Goal: Task Accomplishment & Management: Use online tool/utility

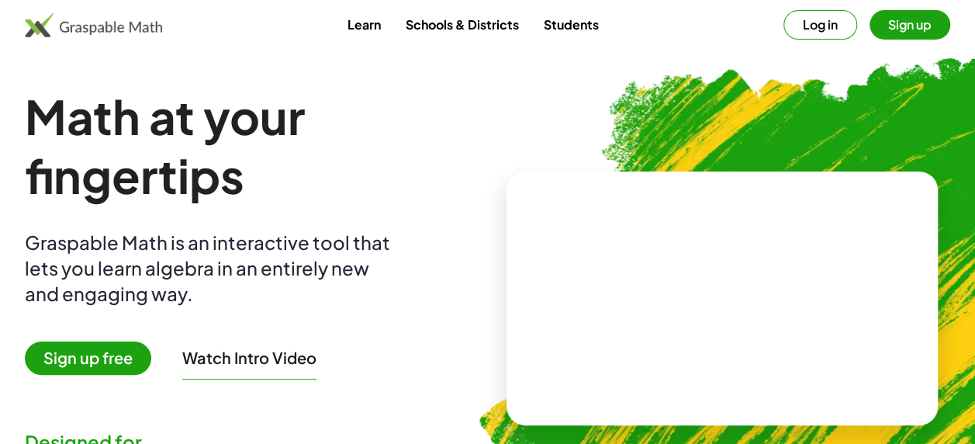
click at [813, 25] on button "Log in" at bounding box center [820, 24] width 74 height 29
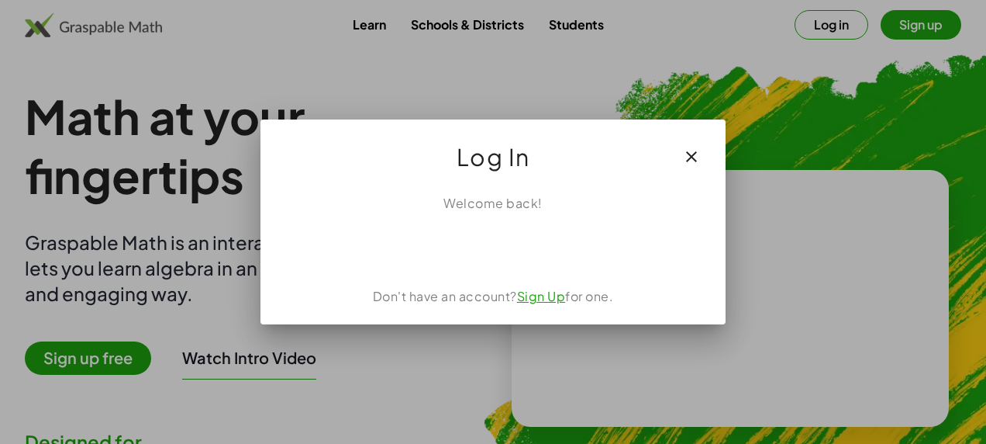
click at [683, 158] on icon "button" at bounding box center [691, 156] width 19 height 19
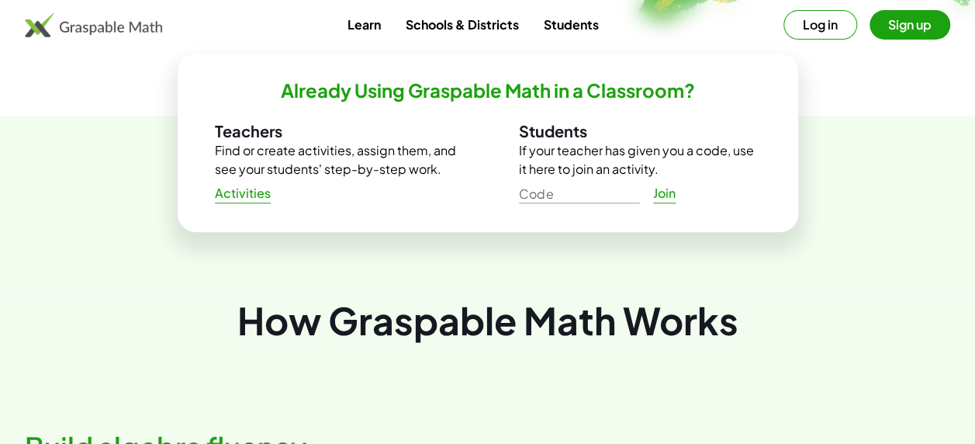
scroll to position [221, 0]
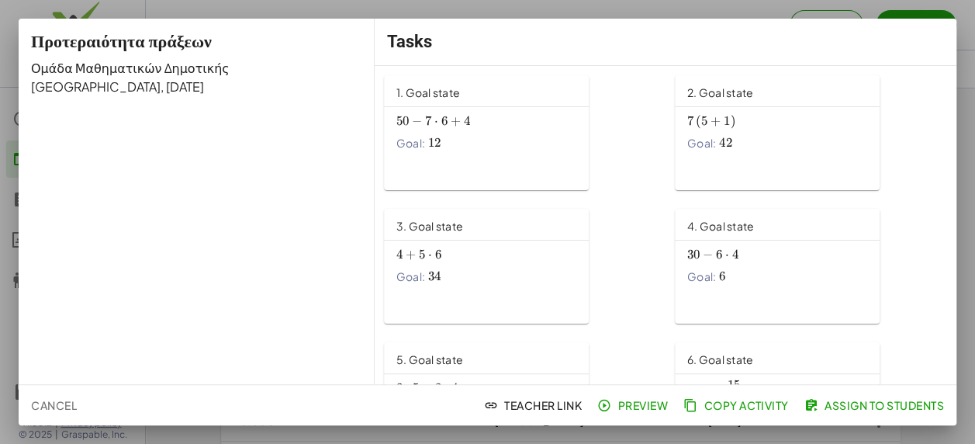
click at [643, 406] on span "Preview" at bounding box center [633, 405] width 67 height 14
click at [844, 411] on span "Assign to Students" at bounding box center [875, 405] width 136 height 14
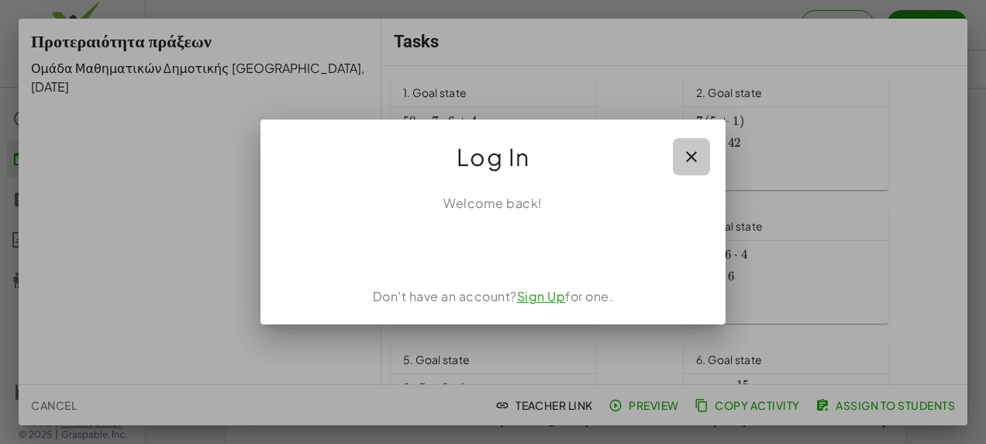
click at [695, 150] on icon "button" at bounding box center [691, 156] width 19 height 19
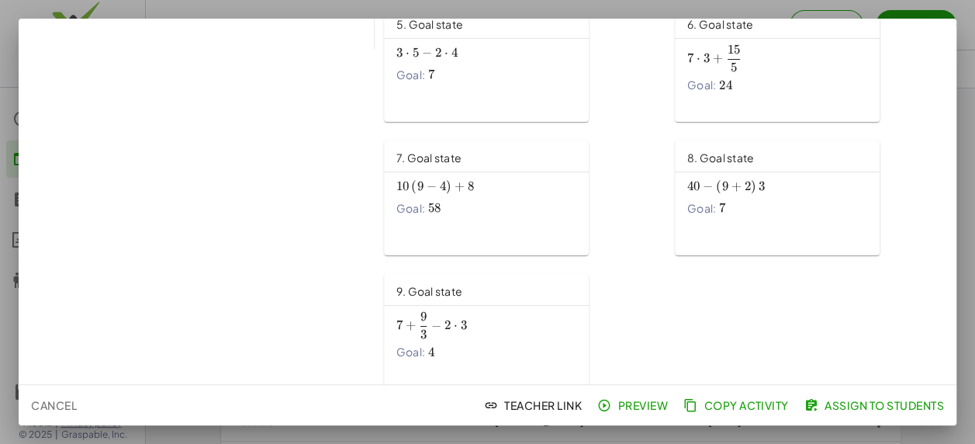
scroll to position [348, 0]
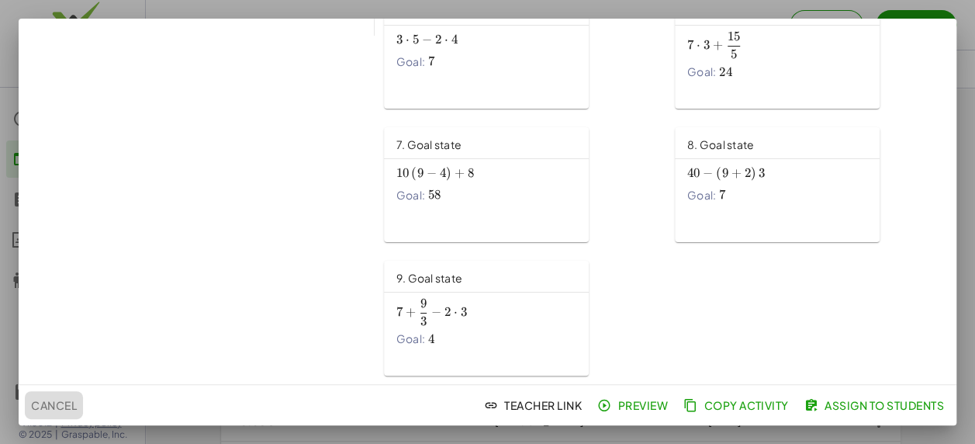
click at [66, 409] on span "Cancel" at bounding box center [54, 405] width 46 height 14
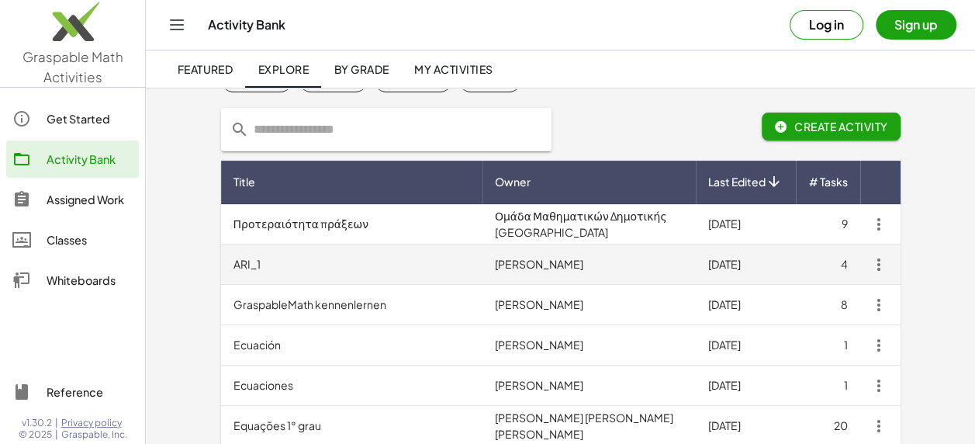
scroll to position [78, 0]
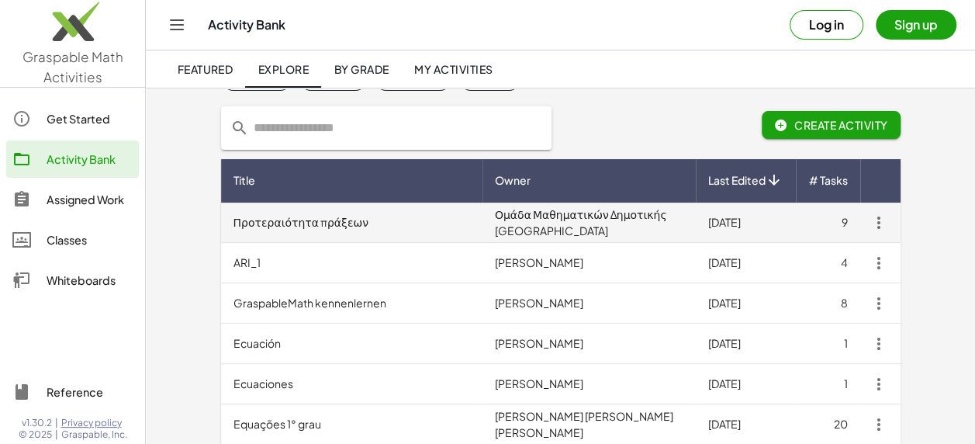
click at [606, 222] on td "Ομάδα Μαθηματικών Δημοτικής Κύπρου" at bounding box center [588, 222] width 213 height 40
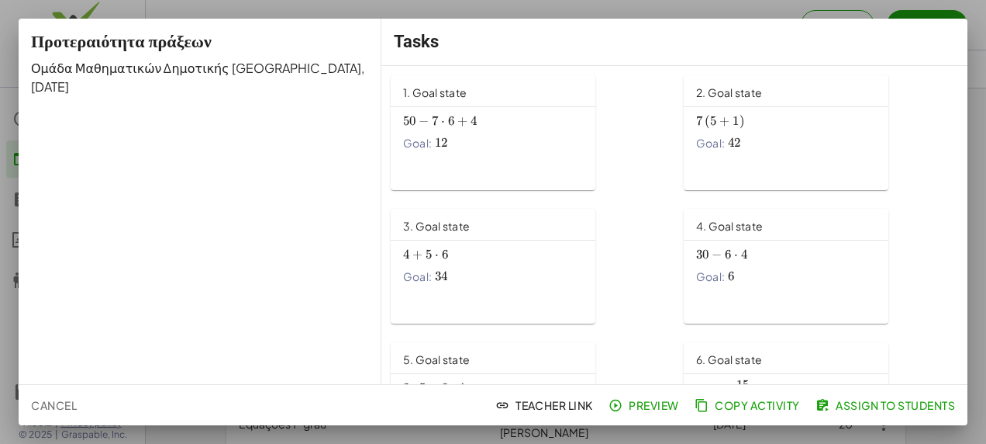
click at [537, 6] on div at bounding box center [493, 222] width 986 height 444
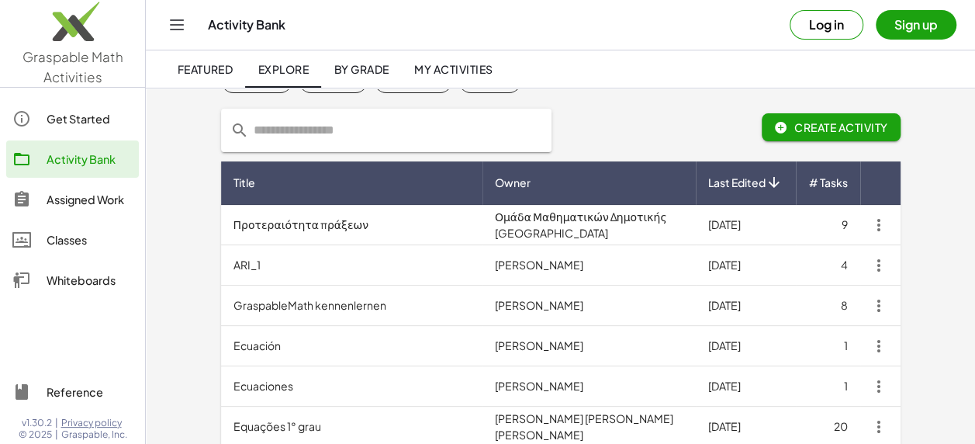
scroll to position [155, 0]
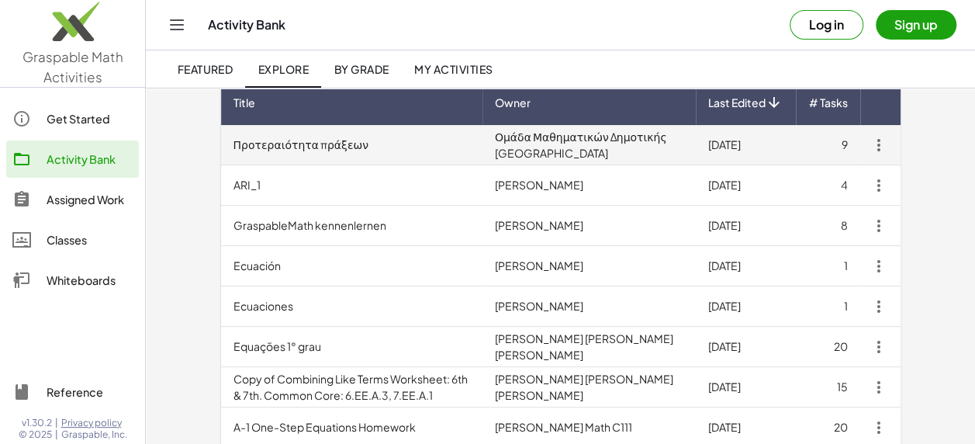
click at [565, 142] on td "Ομάδα Μαθηματικών Δημοτικής Κύπρου" at bounding box center [588, 145] width 213 height 40
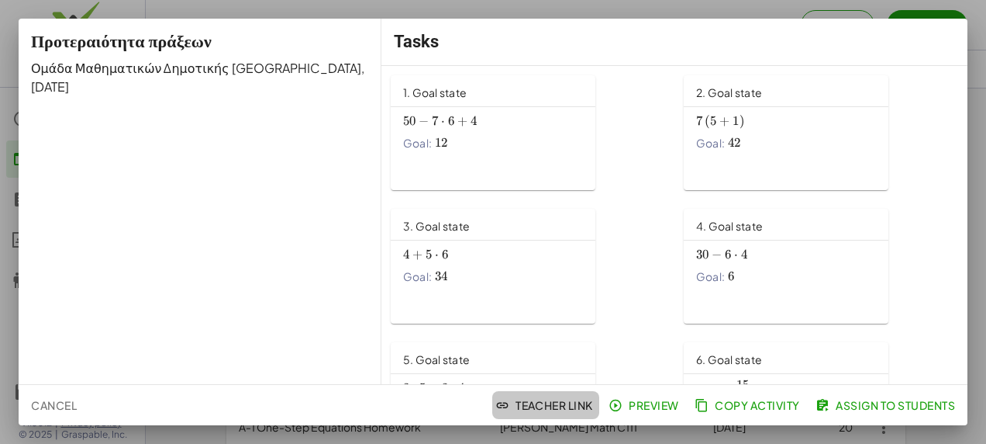
click at [573, 405] on span "Teacher Link" at bounding box center [546, 405] width 95 height 14
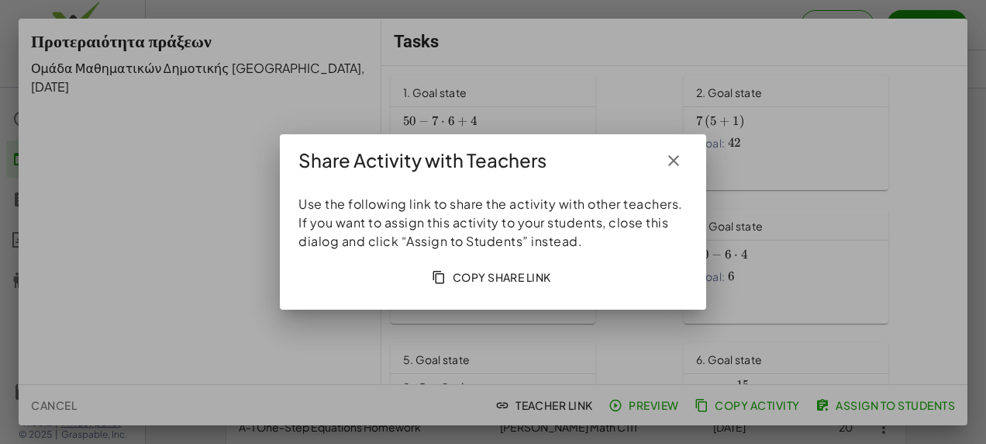
click at [670, 160] on icon "button" at bounding box center [674, 160] width 19 height 19
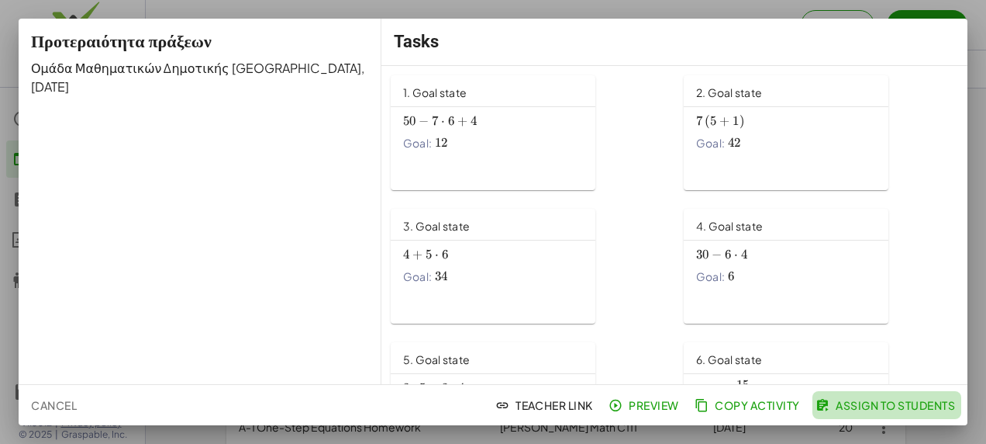
click at [858, 408] on span "Assign to Students" at bounding box center [887, 405] width 136 height 14
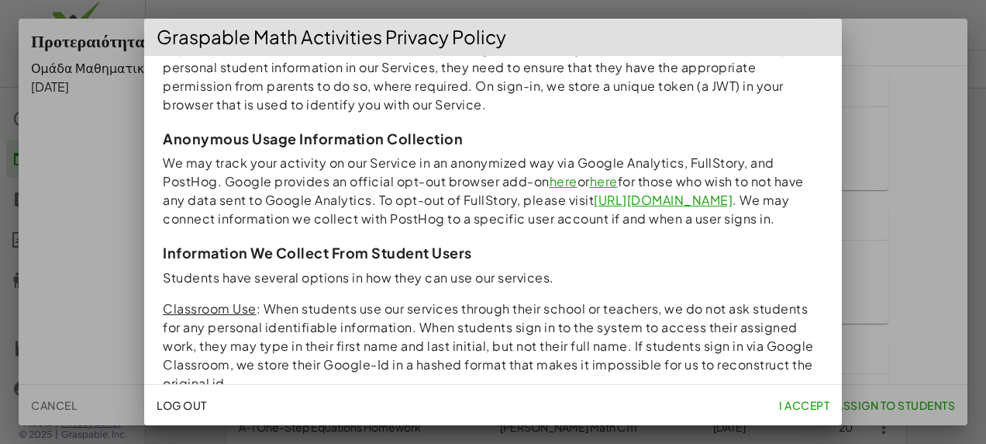
scroll to position [698, 0]
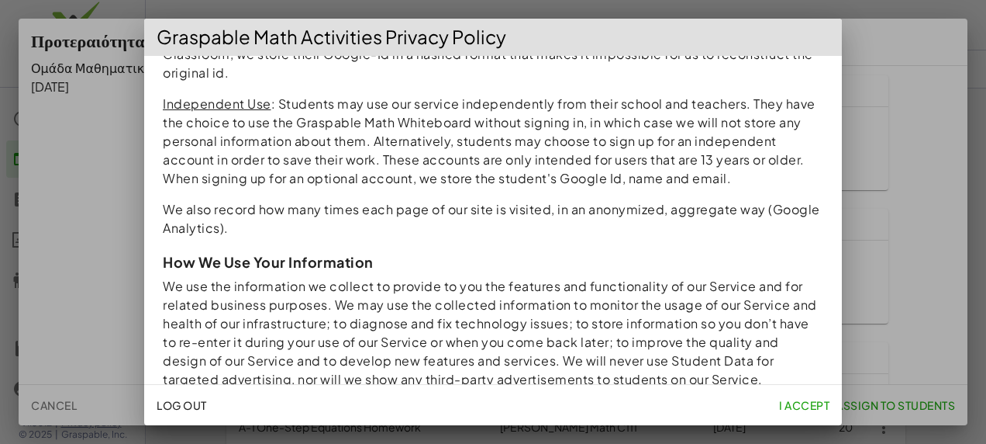
click at [792, 405] on span "I accept" at bounding box center [804, 405] width 50 height 14
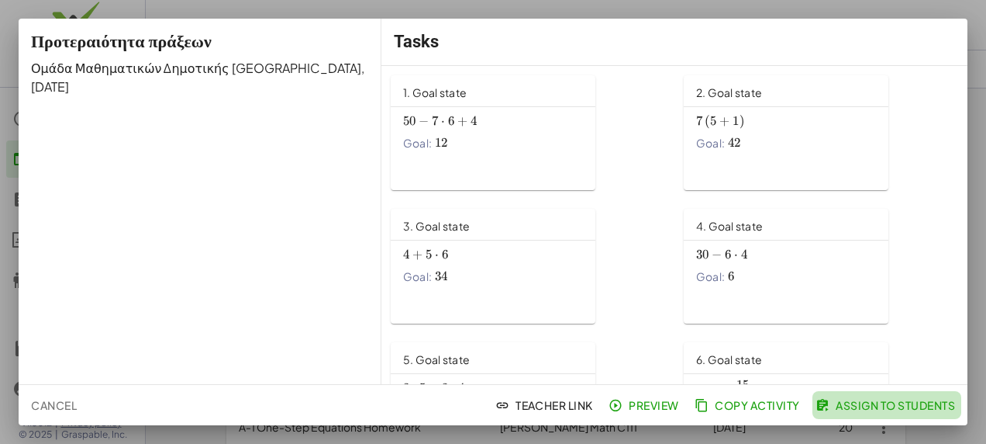
click at [838, 406] on span "Assign to Students" at bounding box center [887, 405] width 136 height 14
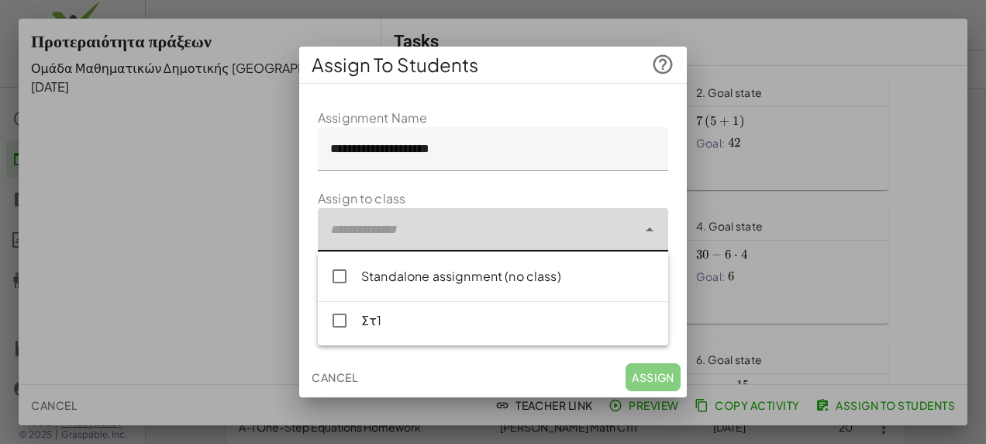
click at [418, 233] on div at bounding box center [477, 229] width 319 height 43
click at [324, 383] on span "Cancel" at bounding box center [335, 377] width 46 height 14
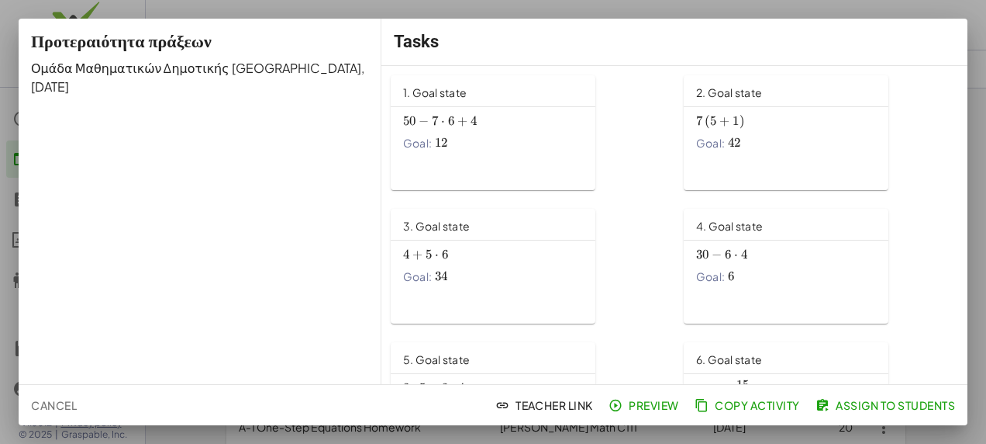
click at [646, 403] on span "Preview" at bounding box center [645, 405] width 67 height 14
click at [51, 400] on span "Cancel" at bounding box center [54, 405] width 46 height 14
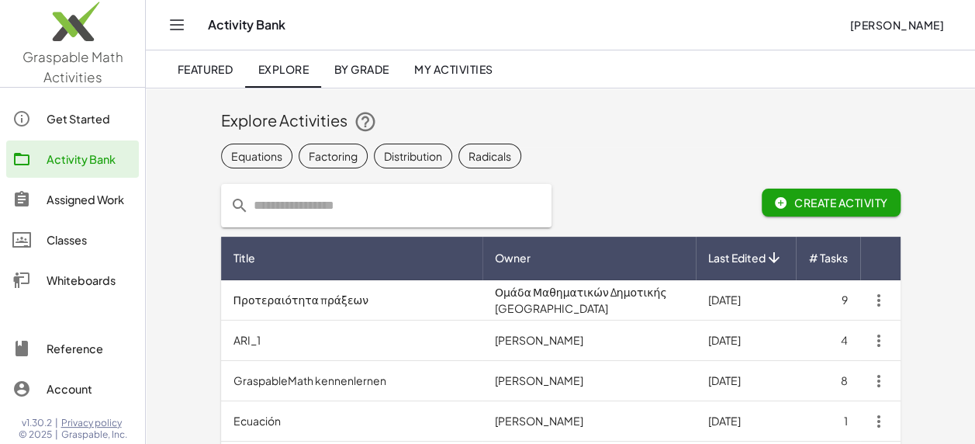
click at [79, 60] on span "Graspable Math Activities" at bounding box center [72, 66] width 101 height 37
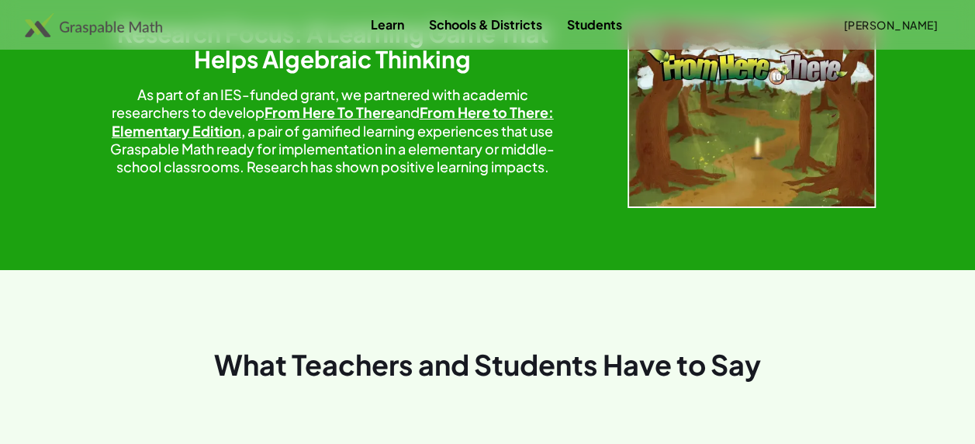
scroll to position [2837, 0]
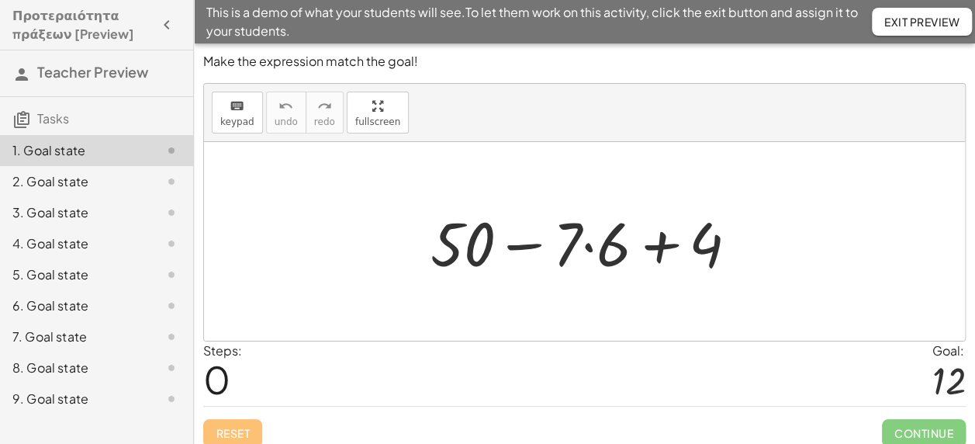
click at [583, 247] on div at bounding box center [590, 242] width 335 height 80
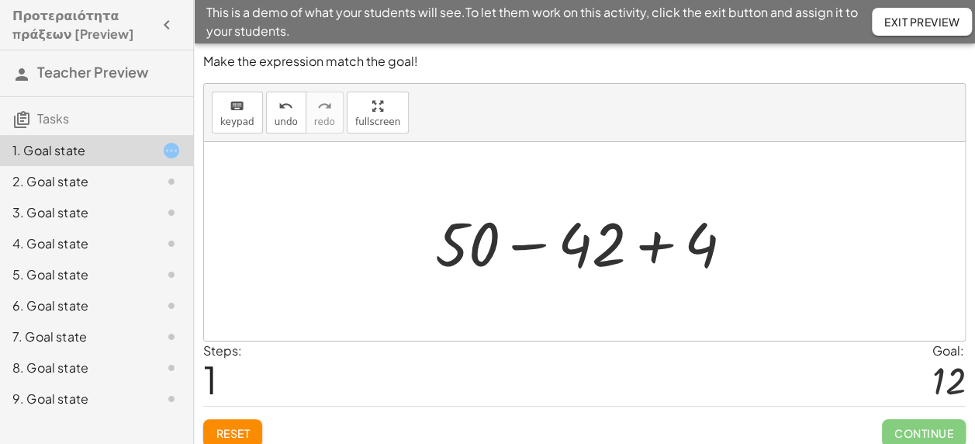
click at [532, 244] on div at bounding box center [589, 242] width 325 height 80
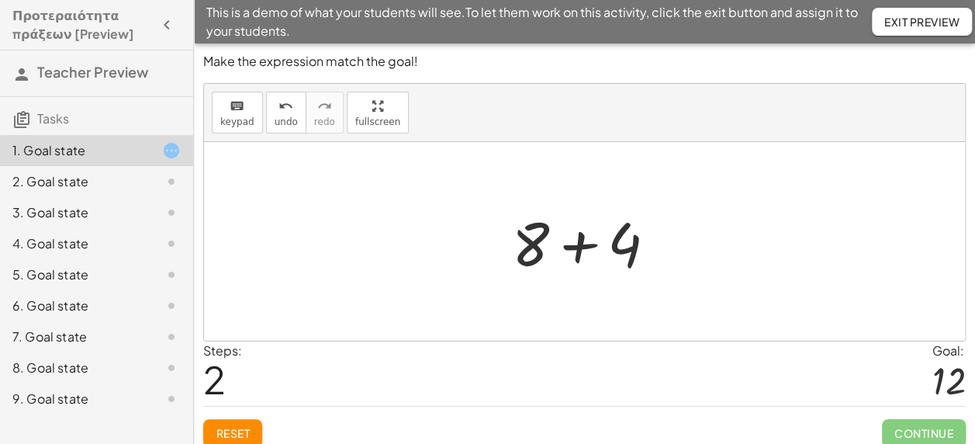
click at [580, 247] on div at bounding box center [590, 242] width 172 height 80
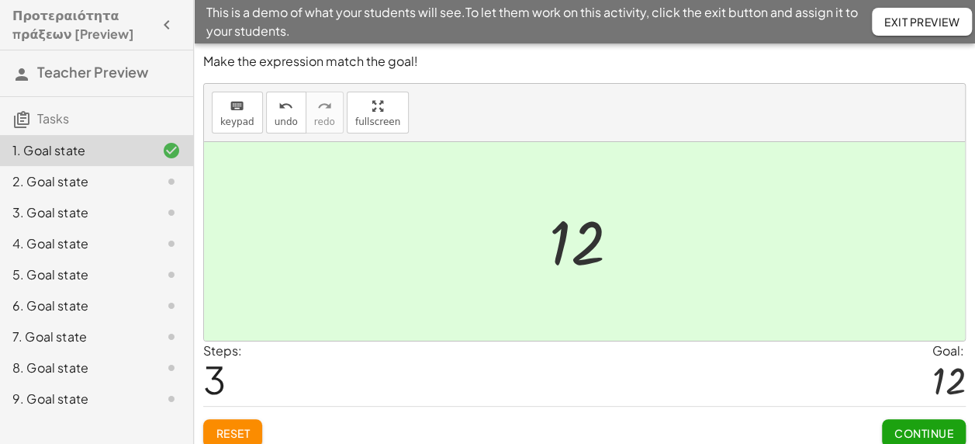
click at [905, 428] on span "Continue" at bounding box center [923, 433] width 59 height 14
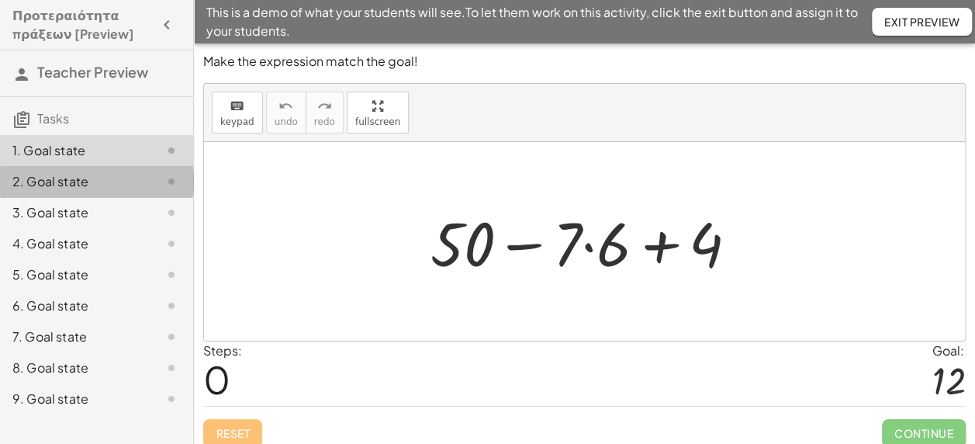
click at [43, 228] on div "2. Goal state" at bounding box center [96, 243] width 193 height 31
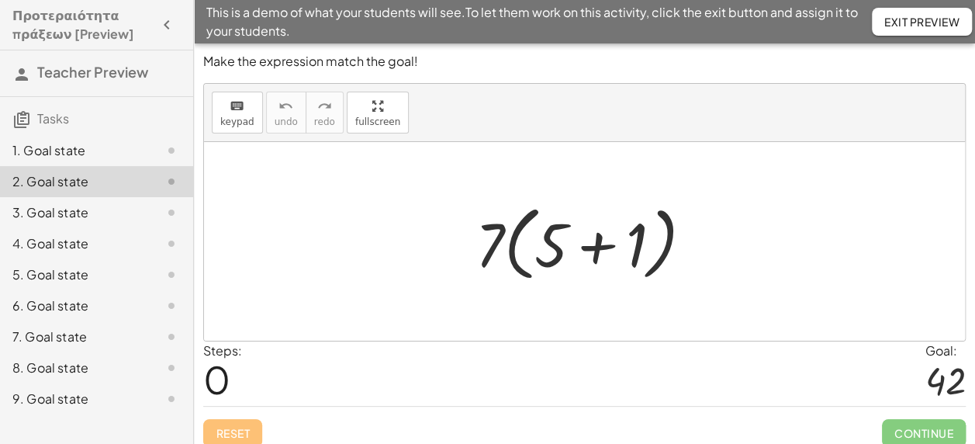
click at [599, 247] on div at bounding box center [590, 241] width 245 height 89
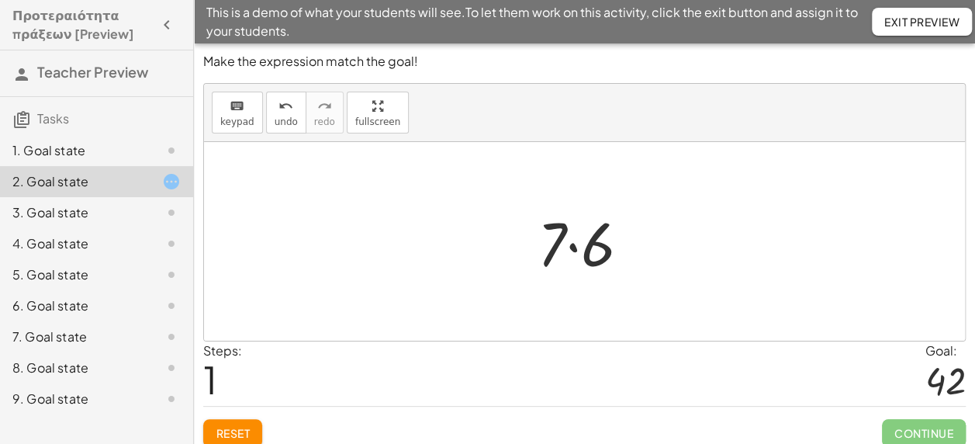
click at [574, 250] on div at bounding box center [590, 242] width 120 height 80
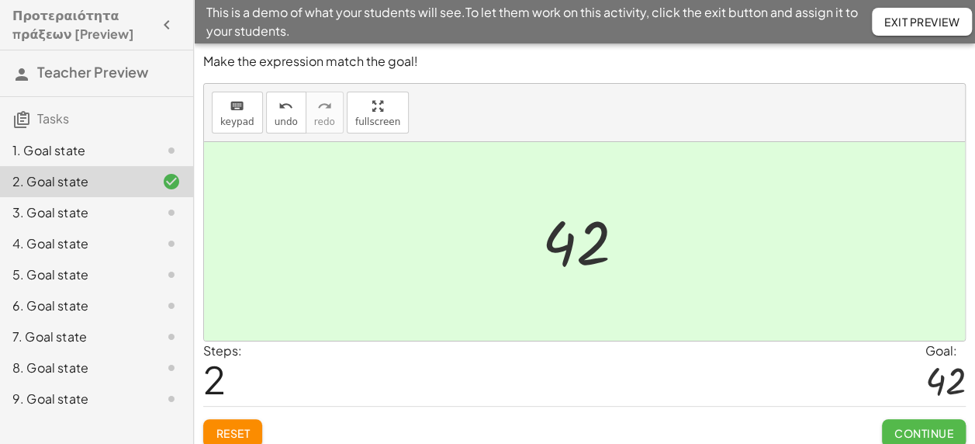
click at [930, 426] on span "Continue" at bounding box center [923, 433] width 59 height 14
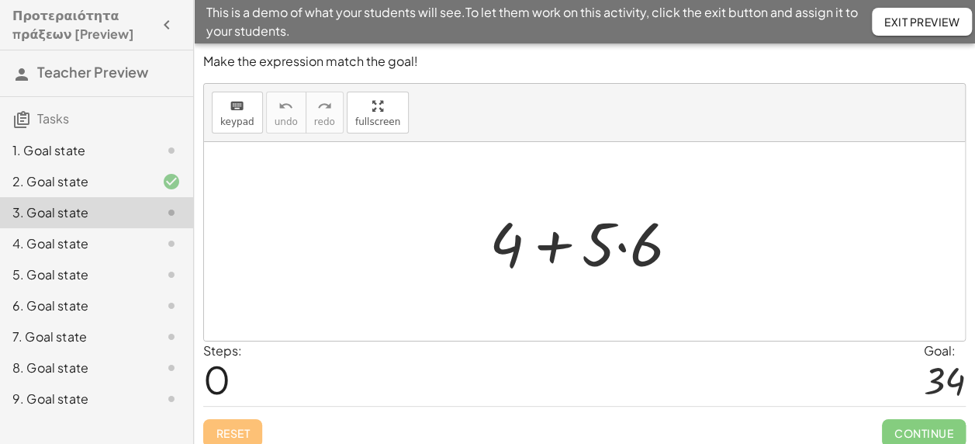
click at [620, 250] on div at bounding box center [590, 242] width 217 height 80
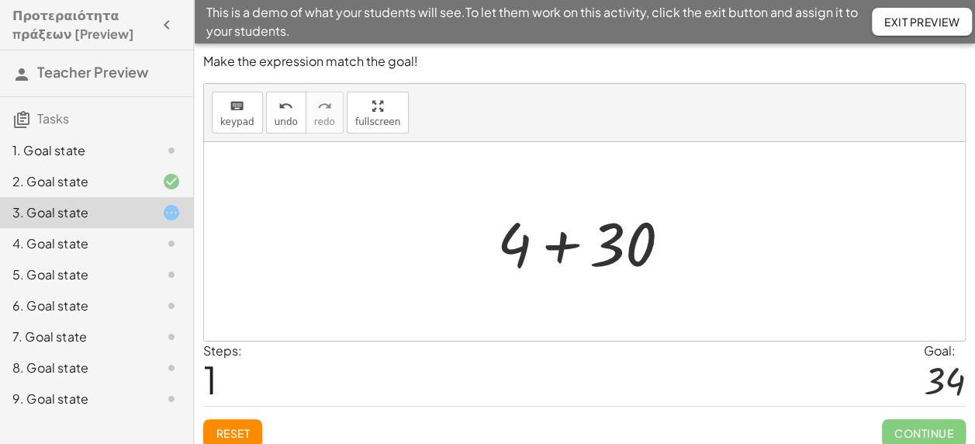
click at [564, 242] on div at bounding box center [589, 242] width 201 height 80
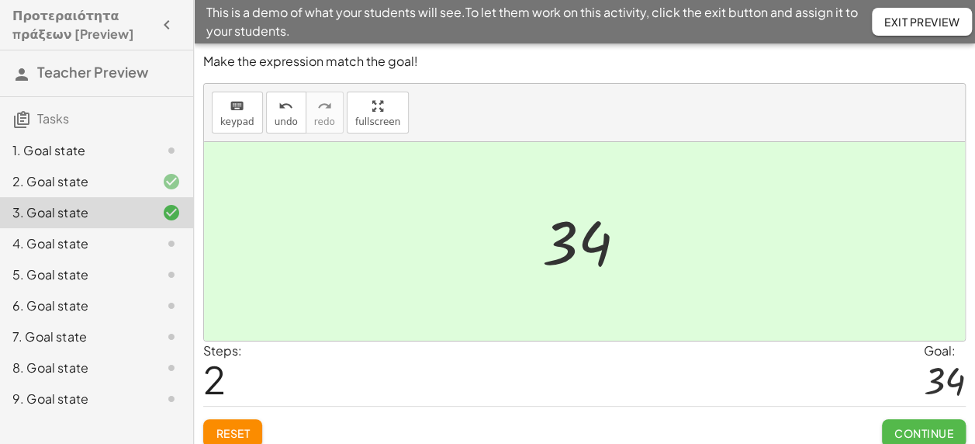
click at [918, 429] on span "Continue" at bounding box center [923, 433] width 59 height 14
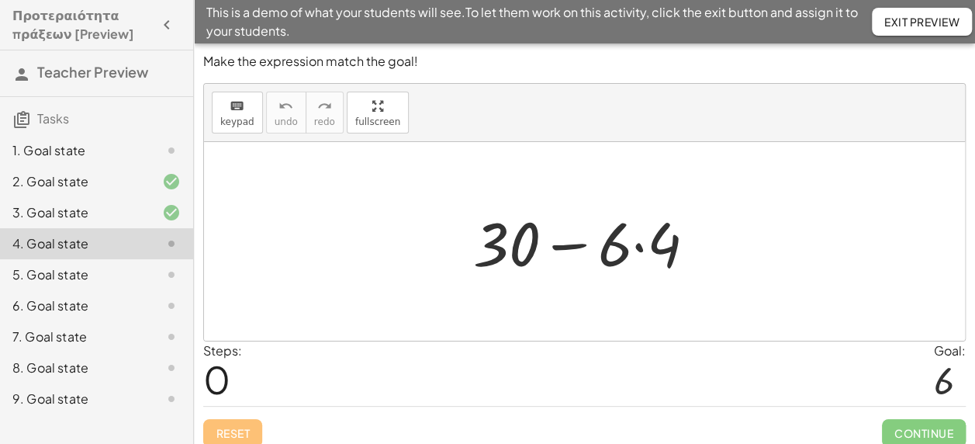
click at [636, 243] on div at bounding box center [590, 242] width 250 height 80
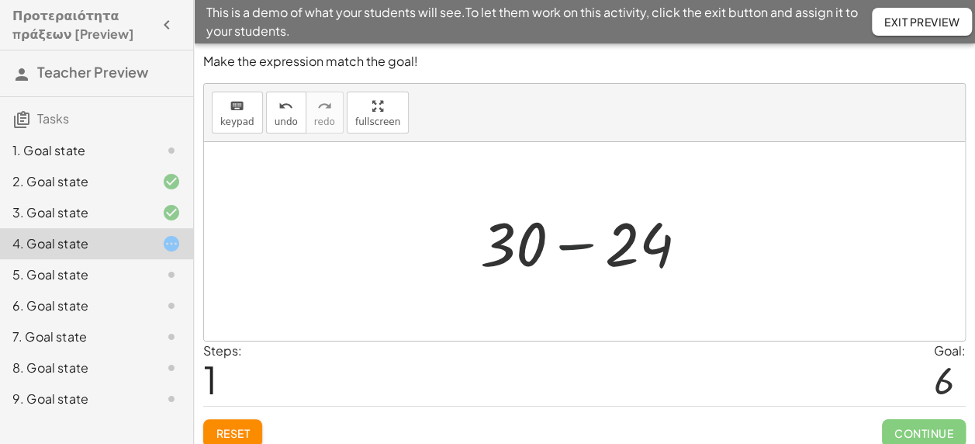
click at [583, 243] on div at bounding box center [589, 242] width 235 height 80
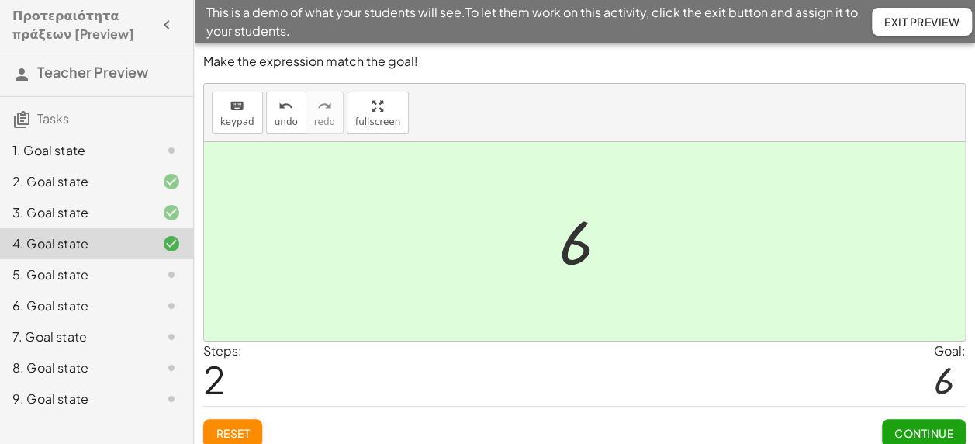
click at [948, 430] on span "Continue" at bounding box center [923, 433] width 59 height 14
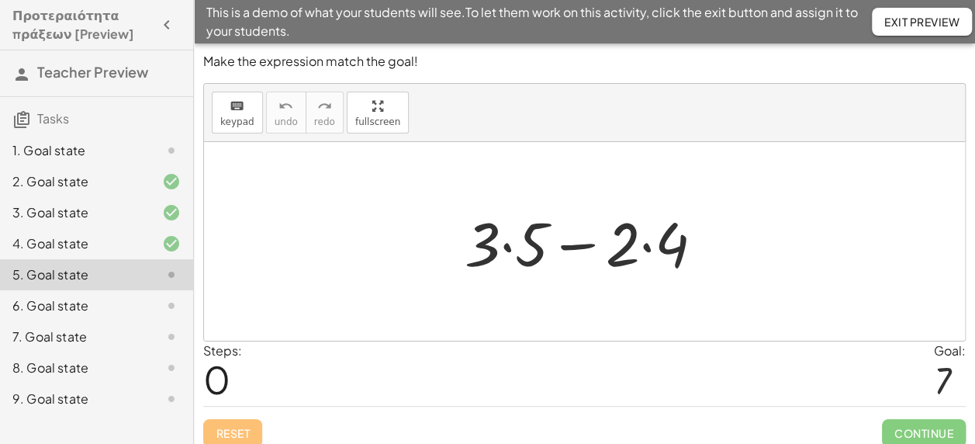
click at [647, 246] on div at bounding box center [590, 242] width 267 height 80
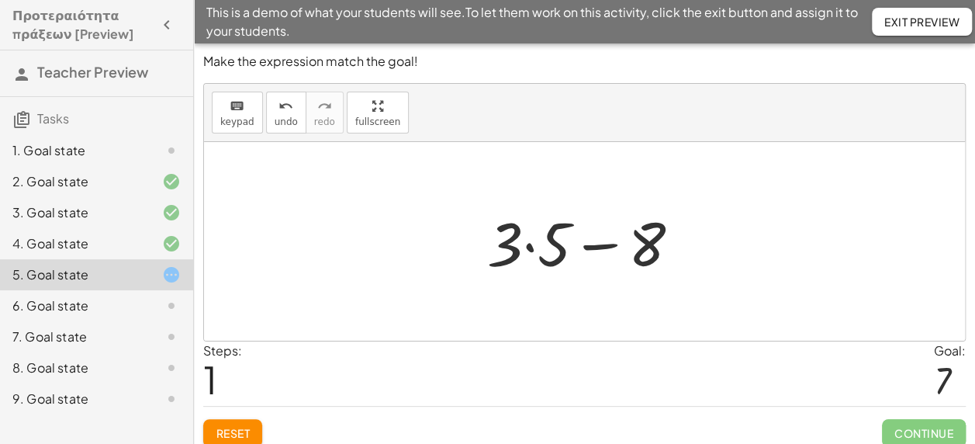
click at [529, 245] on div at bounding box center [589, 242] width 221 height 80
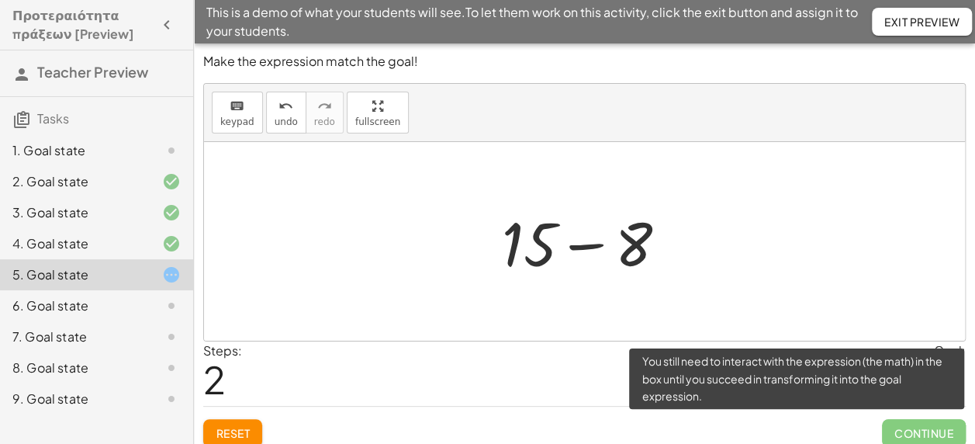
click at [937, 434] on span "Continue" at bounding box center [924, 433] width 84 height 28
click at [918, 433] on span "Continue" at bounding box center [924, 433] width 84 height 28
click at [903, 432] on span "Continue" at bounding box center [924, 433] width 84 height 28
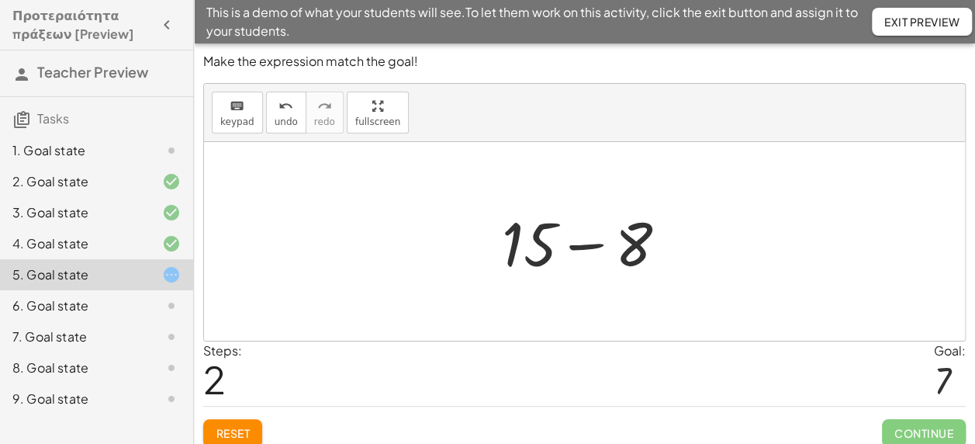
click at [585, 250] on div at bounding box center [590, 242] width 192 height 80
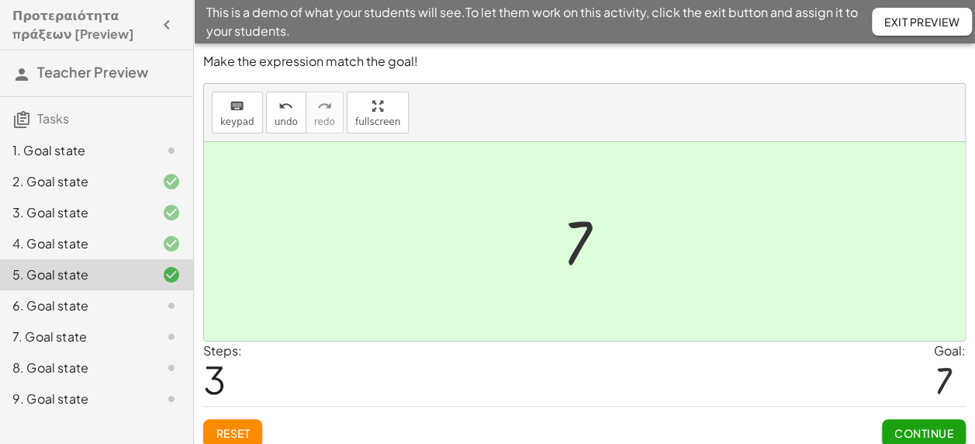
click at [957, 434] on button "Continue" at bounding box center [924, 433] width 84 height 28
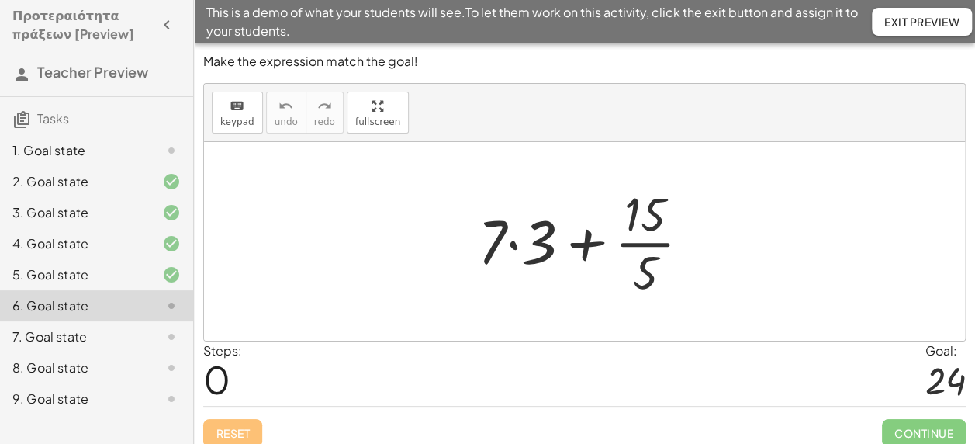
click at [513, 246] on div at bounding box center [590, 240] width 240 height 119
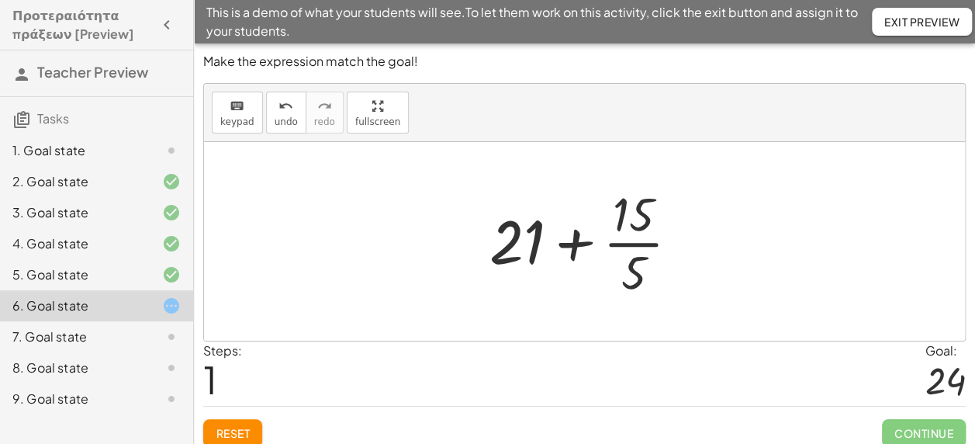
click at [628, 242] on div at bounding box center [590, 240] width 217 height 119
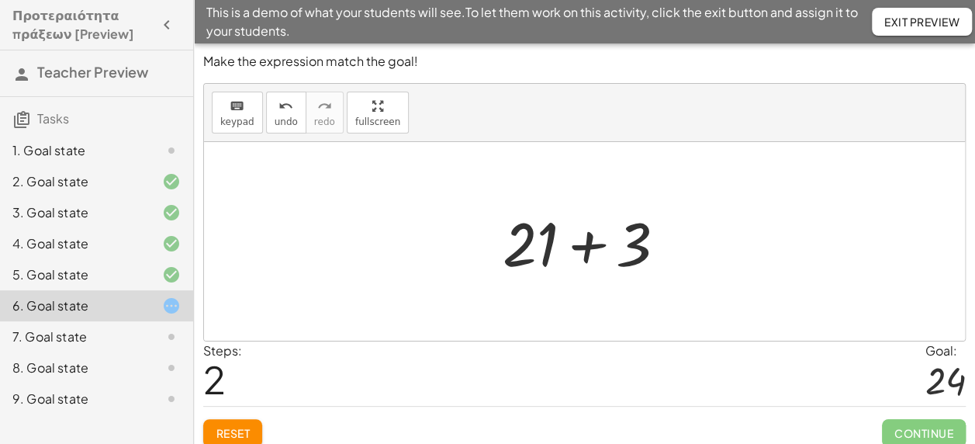
click at [584, 243] on div at bounding box center [591, 242] width 192 height 80
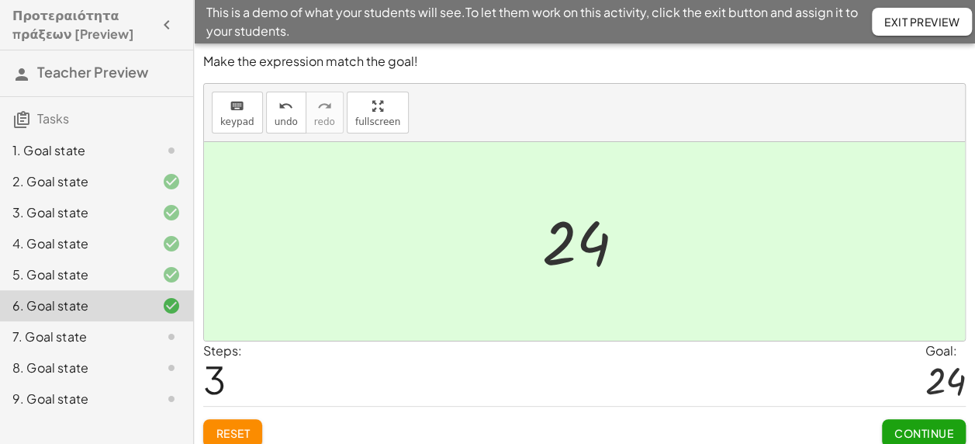
click at [941, 428] on span "Continue" at bounding box center [923, 433] width 59 height 14
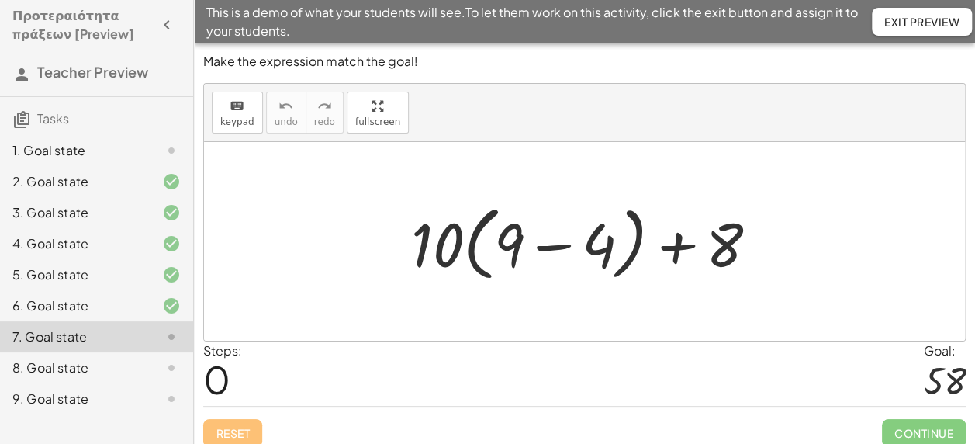
click at [546, 245] on div at bounding box center [590, 241] width 374 height 89
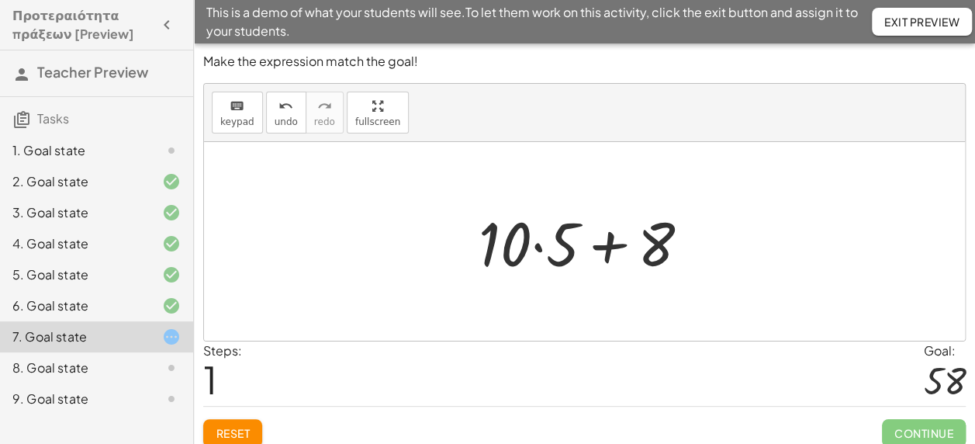
click at [535, 245] on div at bounding box center [590, 242] width 238 height 80
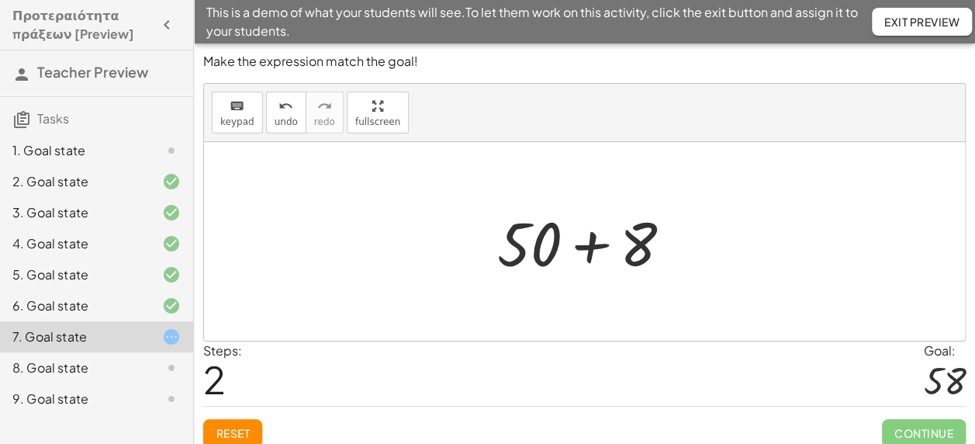
click at [581, 244] on div at bounding box center [590, 242] width 202 height 80
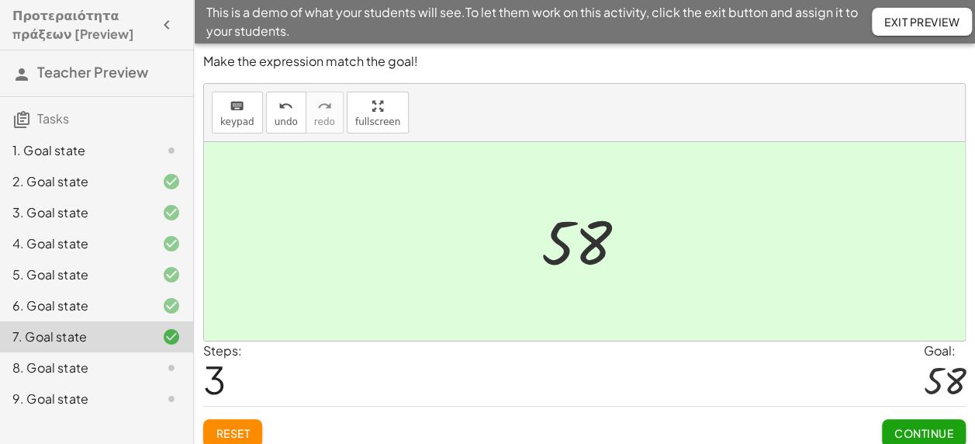
click at [948, 426] on span "Continue" at bounding box center [923, 433] width 59 height 14
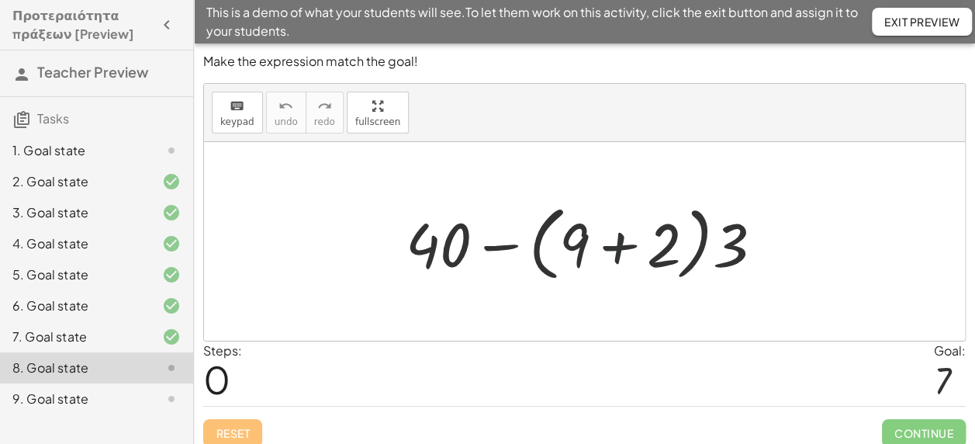
click at [614, 247] on div at bounding box center [590, 241] width 385 height 89
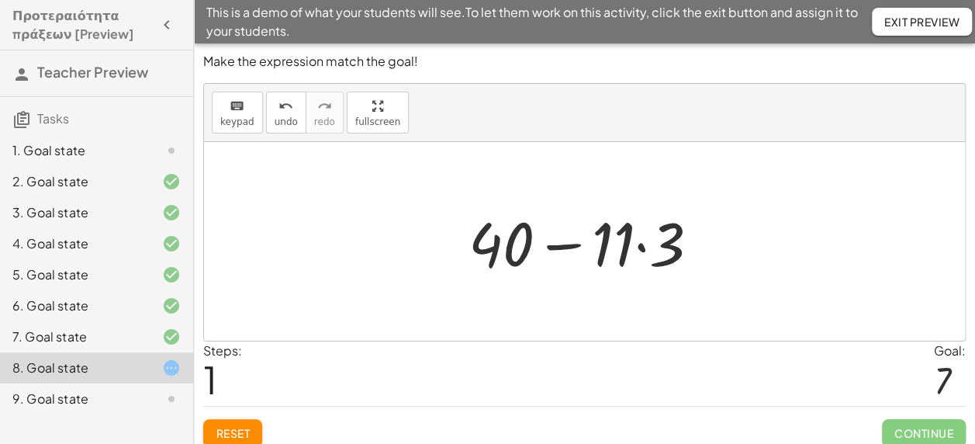
click at [636, 245] on div at bounding box center [590, 242] width 259 height 80
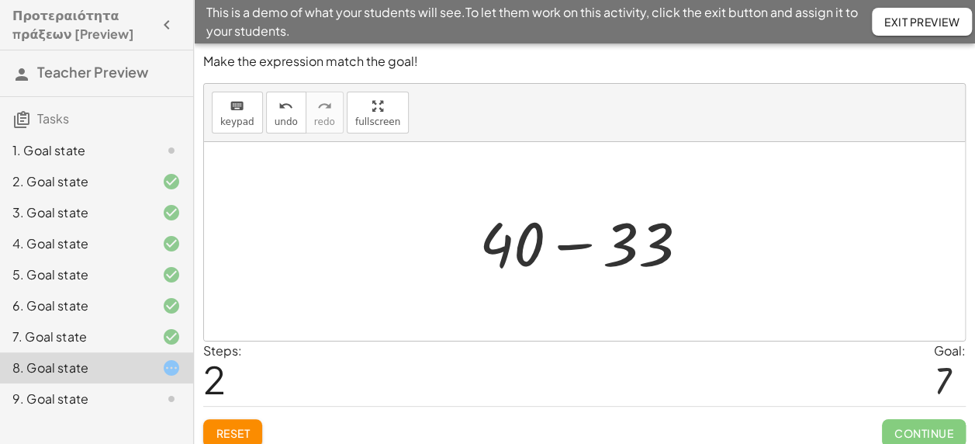
click at [588, 241] on div at bounding box center [589, 242] width 236 height 80
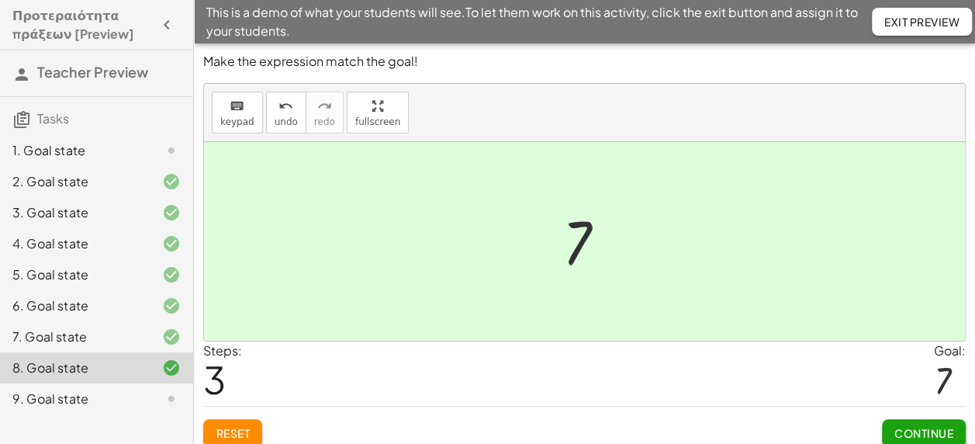
click at [921, 434] on span "Continue" at bounding box center [923, 433] width 59 height 14
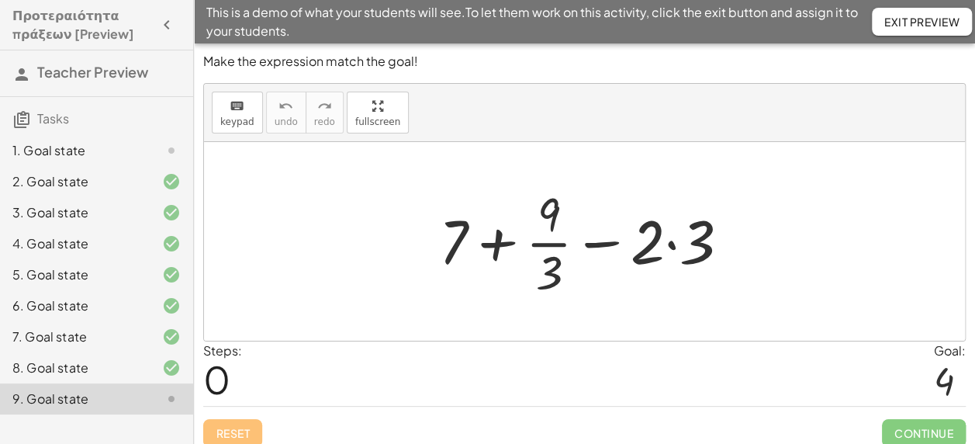
click at [669, 240] on div at bounding box center [590, 240] width 318 height 119
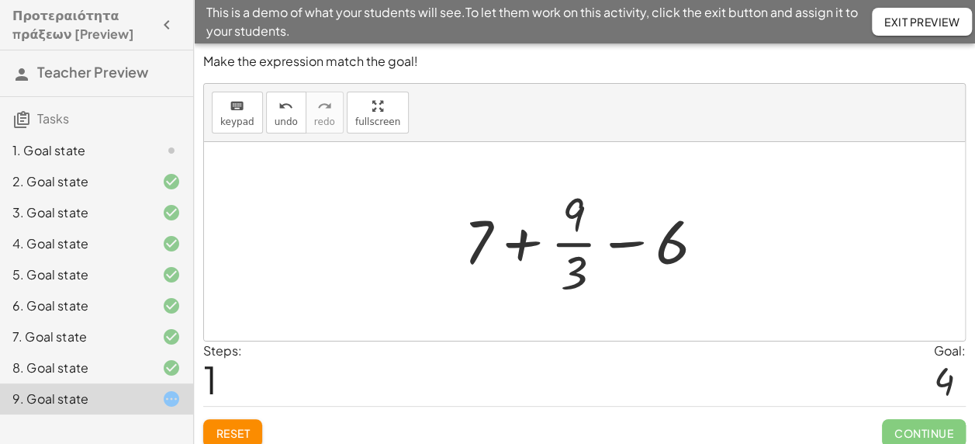
click at [575, 240] on div at bounding box center [590, 240] width 268 height 119
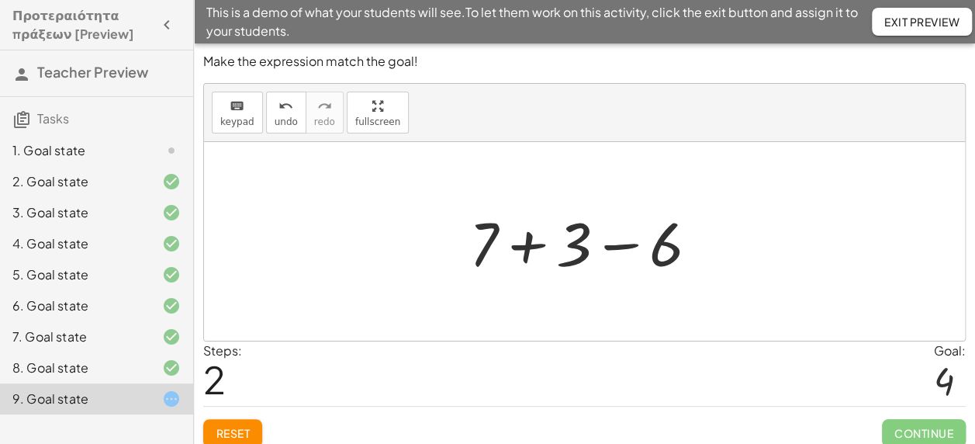
click at [530, 247] on div at bounding box center [589, 242] width 257 height 80
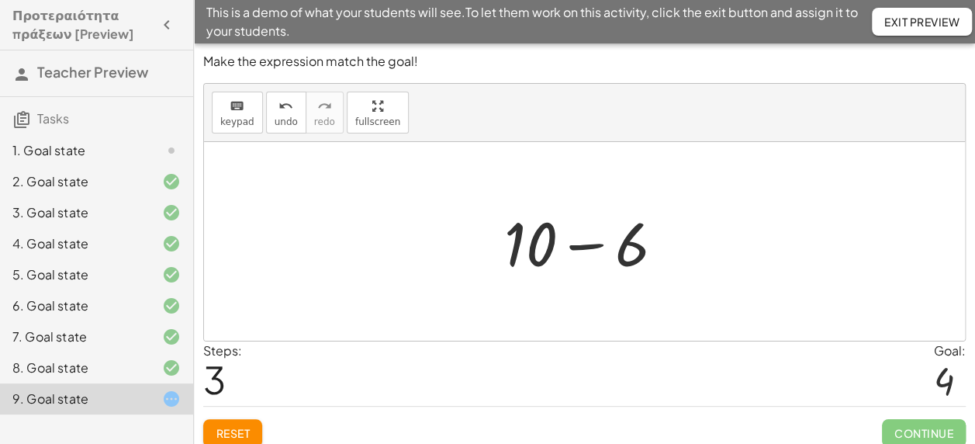
click at [587, 248] on div at bounding box center [590, 242] width 188 height 80
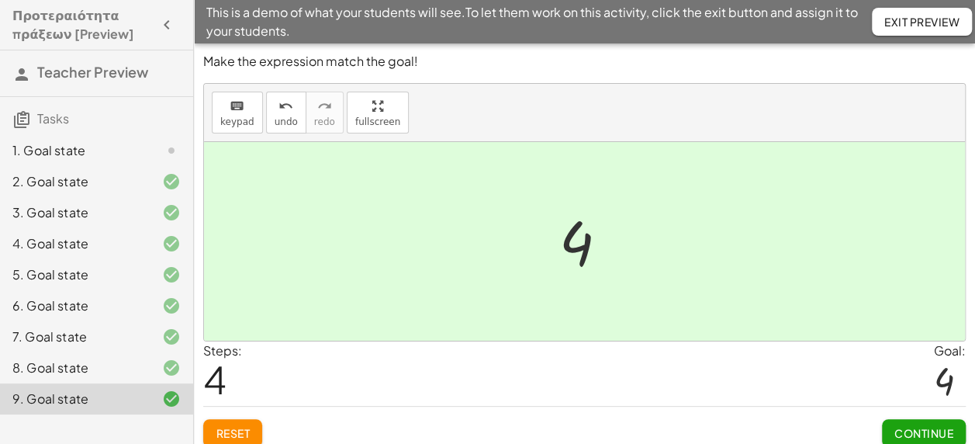
click at [941, 432] on span "Continue" at bounding box center [923, 433] width 59 height 14
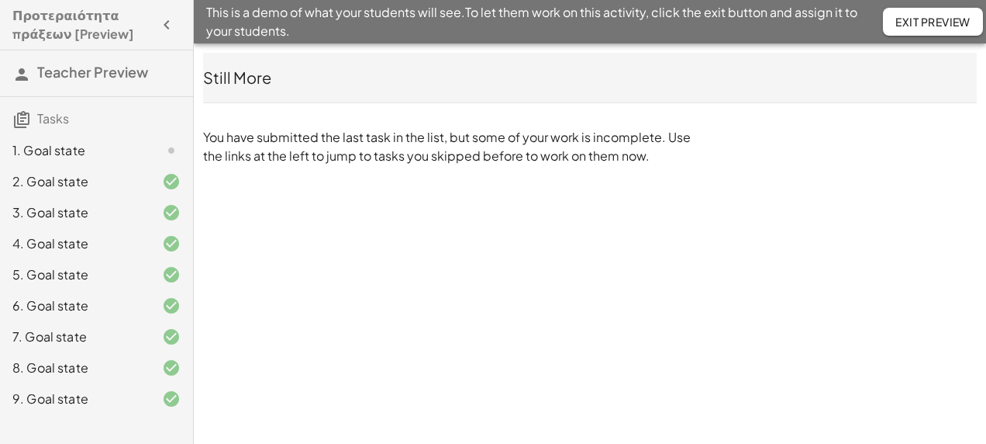
click at [910, 29] on button "Exit Preview" at bounding box center [933, 22] width 100 height 28
